Goal: Task Accomplishment & Management: Manage account settings

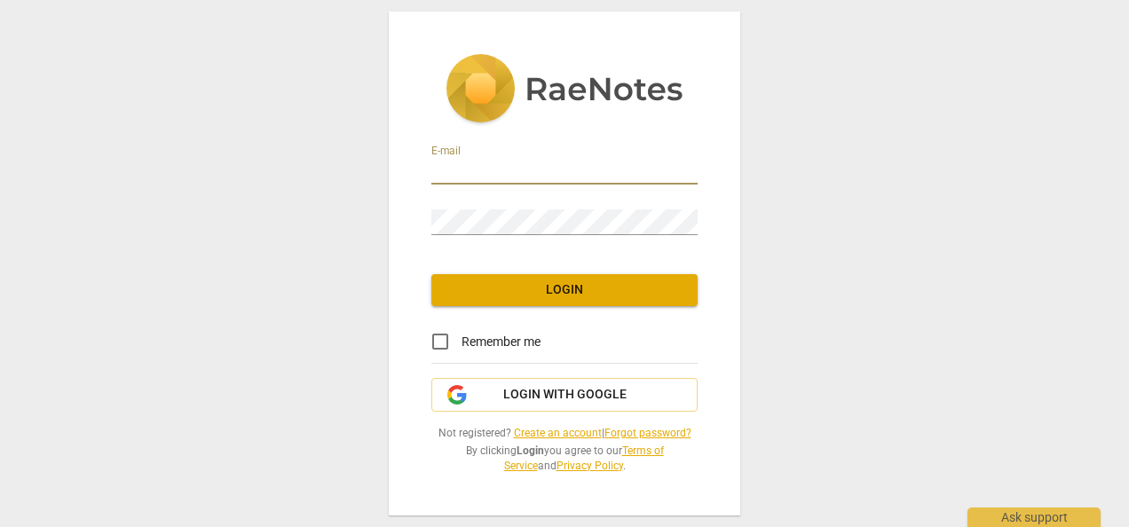
click at [478, 167] on input "email" at bounding box center [564, 172] width 266 height 26
type input "[EMAIL_ADDRESS][DOMAIN_NAME]"
click at [435, 344] on input "Remember me" at bounding box center [440, 341] width 43 height 43
checkbox input "true"
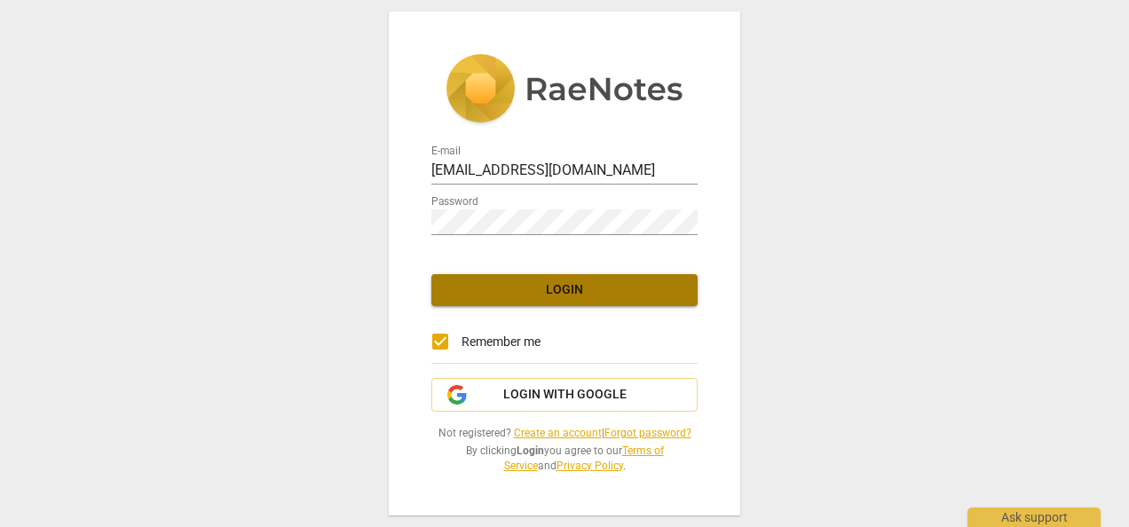
click at [541, 275] on button "Login" at bounding box center [564, 290] width 266 height 32
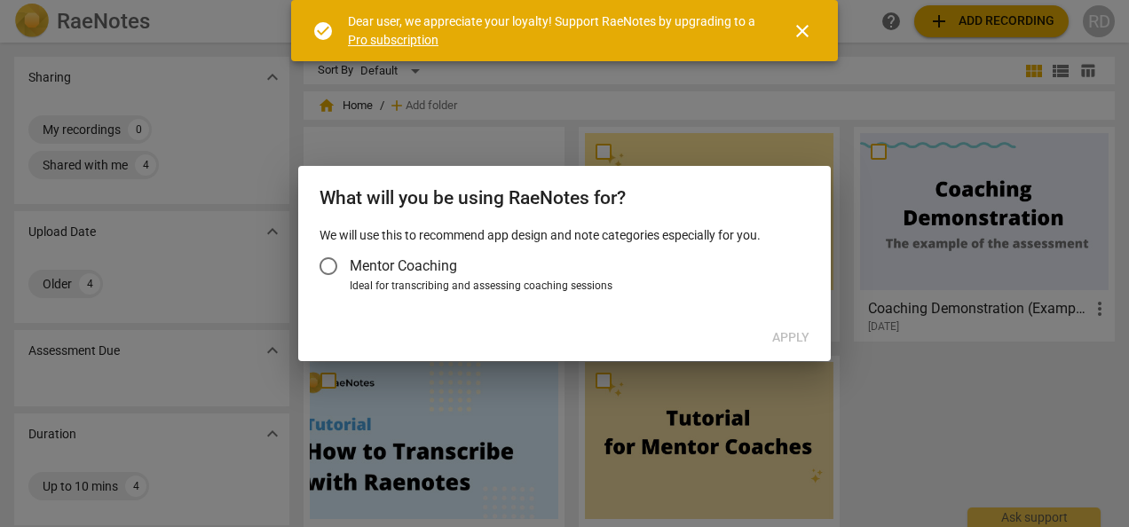
click at [802, 30] on span "close" at bounding box center [802, 30] width 21 height 21
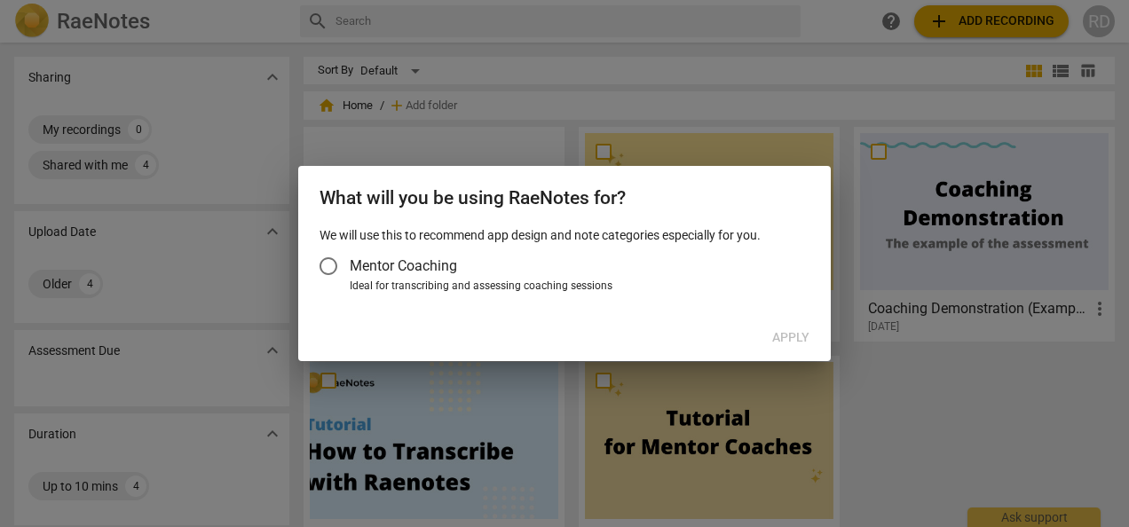
click at [736, 75] on div at bounding box center [564, 263] width 1129 height 527
click at [335, 268] on input "Mentor Coaching" at bounding box center [328, 266] width 43 height 43
radio input "false"
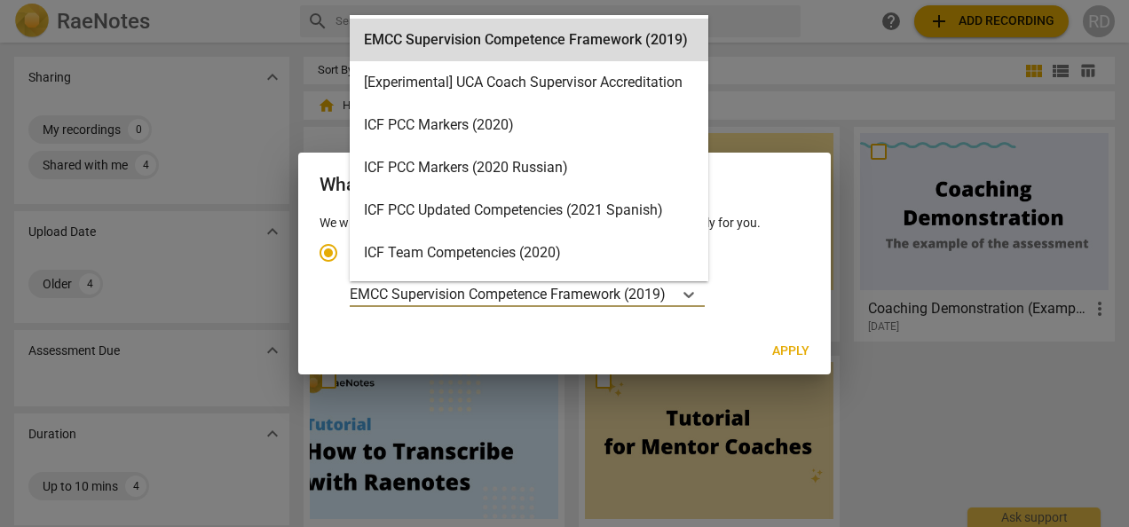
click at [492, 286] on p "EMCC Supervision Competence Framework (2019)" at bounding box center [508, 294] width 316 height 20
click at [0, 0] on input "Ideal for transcribing and assessing coaching sessions 15 results available. Us…" at bounding box center [0, 0] width 0 height 0
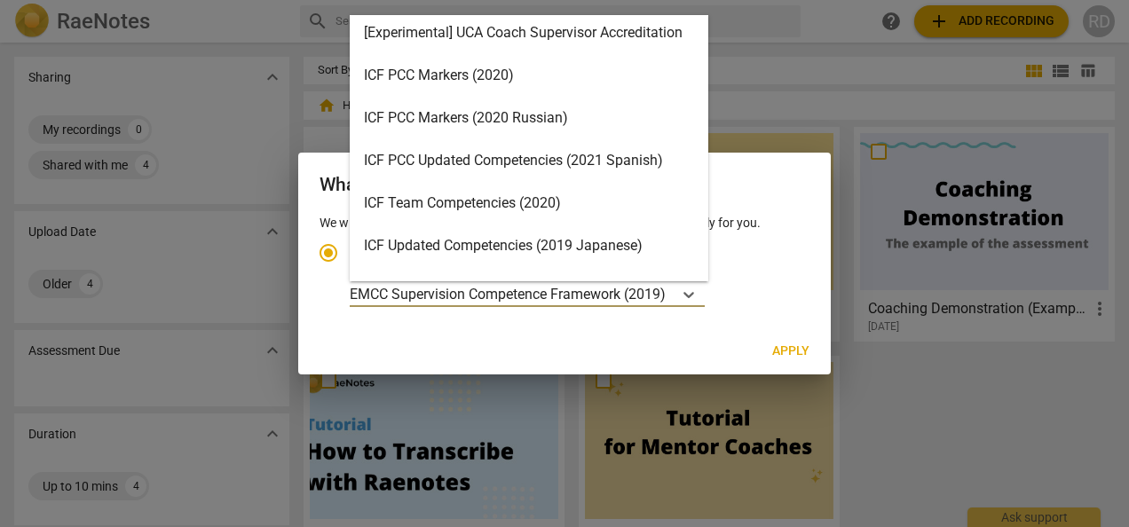
scroll to position [380, 0]
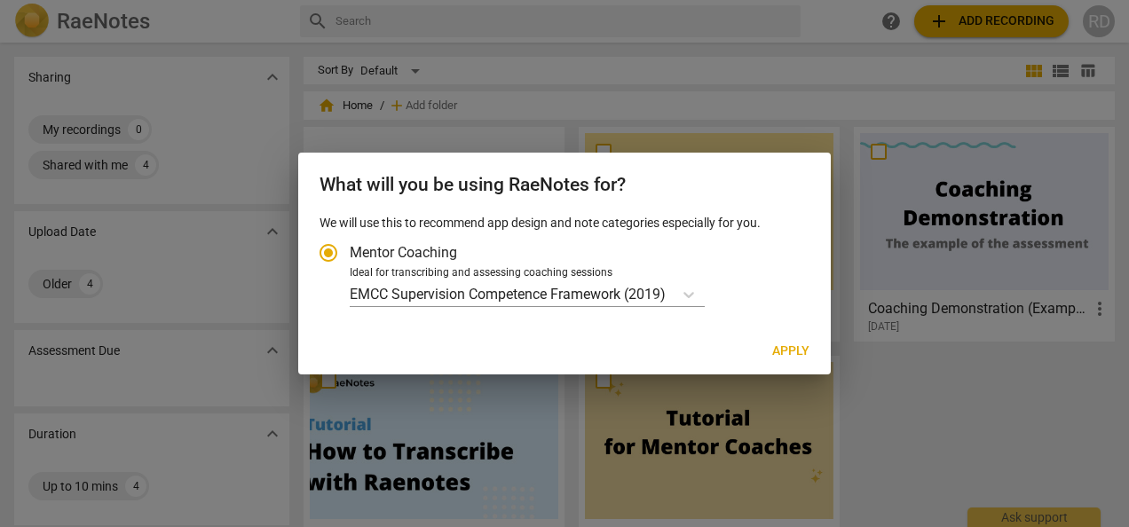
click at [172, 234] on div at bounding box center [564, 263] width 1129 height 527
